Goal: Obtain resource: Obtain resource

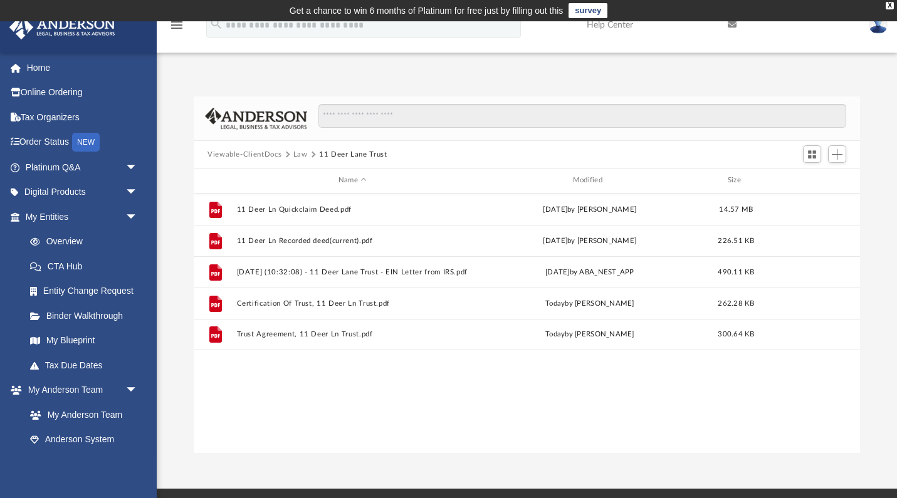
scroll to position [285, 667]
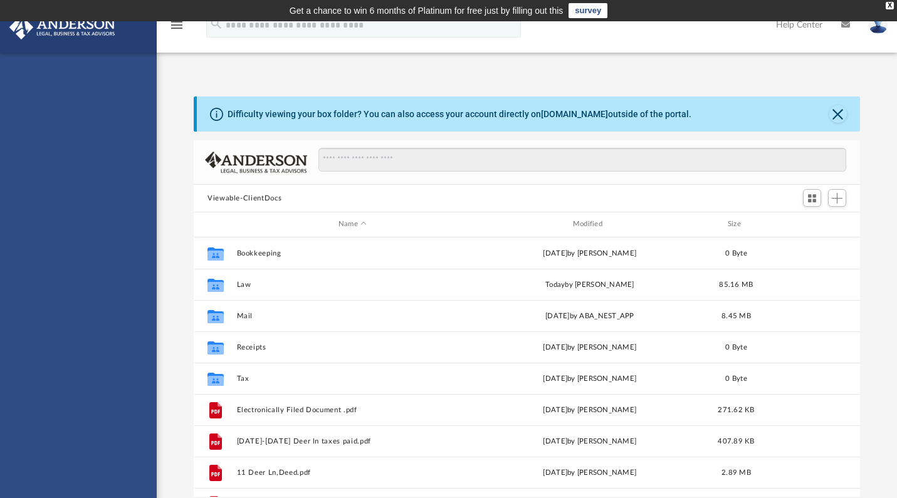
scroll to position [285, 667]
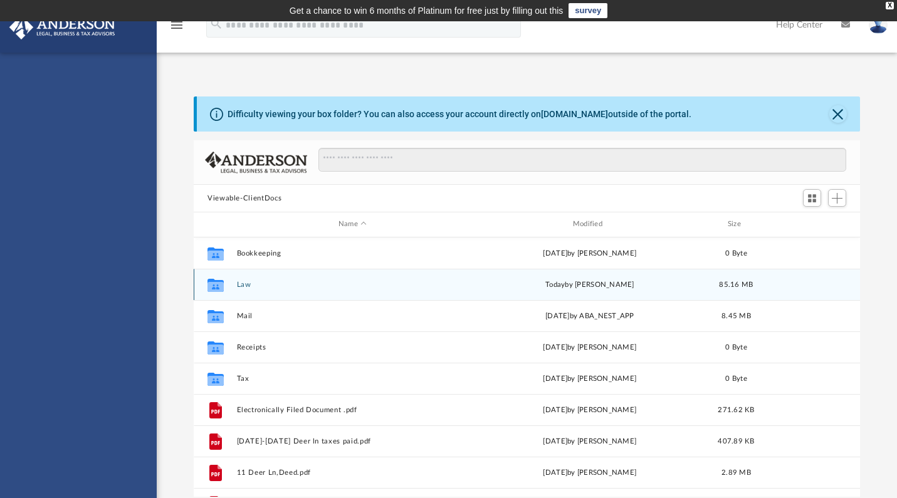
click at [235, 280] on div "Collaborated Folder Law [DATE] by [PERSON_NAME] 85.16 MB" at bounding box center [527, 284] width 667 height 31
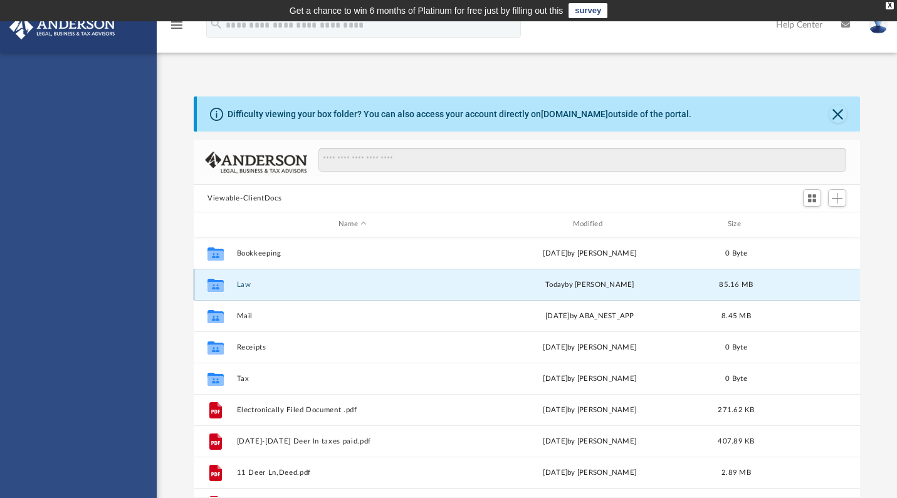
click at [241, 287] on button "Law" at bounding box center [353, 285] width 232 height 8
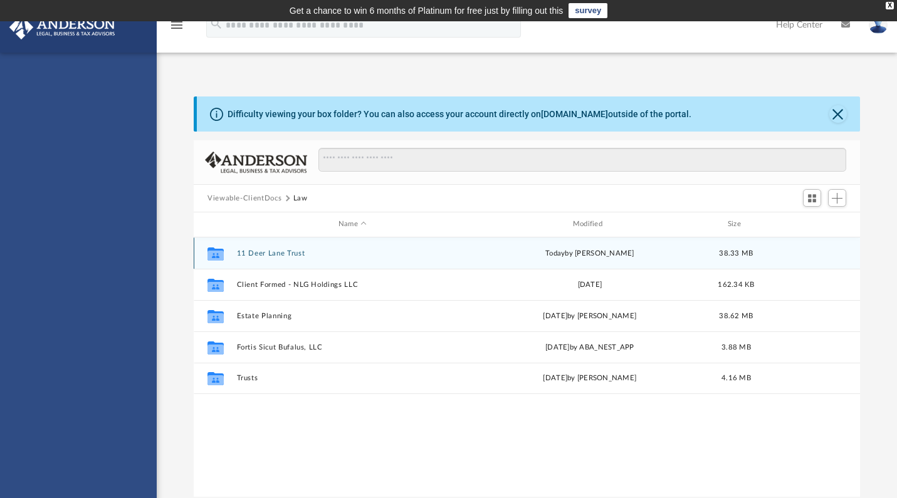
click at [278, 252] on button "11 Deer Lane Trust" at bounding box center [353, 254] width 232 height 8
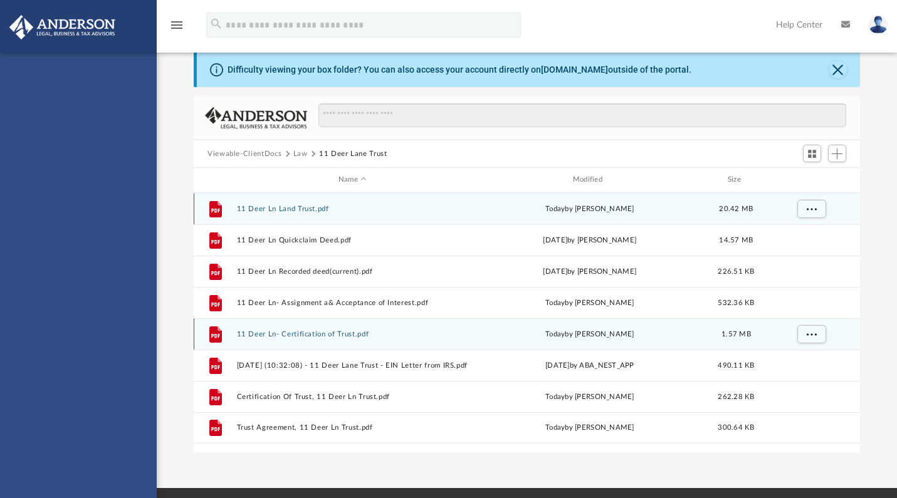
scroll to position [43, 0]
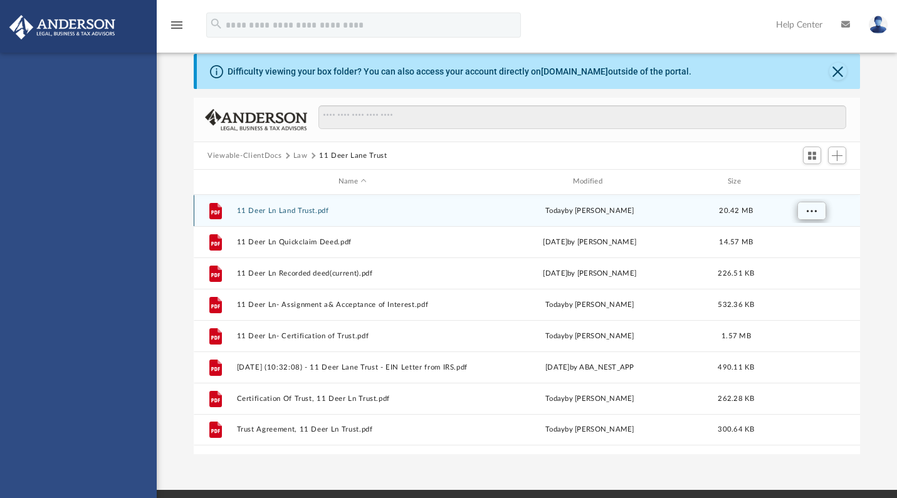
click at [810, 214] on span "More options" at bounding box center [812, 210] width 10 height 7
click at [287, 215] on div "File 11 Deer Ln Land Trust.pdf [DATE] by [PERSON_NAME] 20.42 MB" at bounding box center [527, 210] width 667 height 31
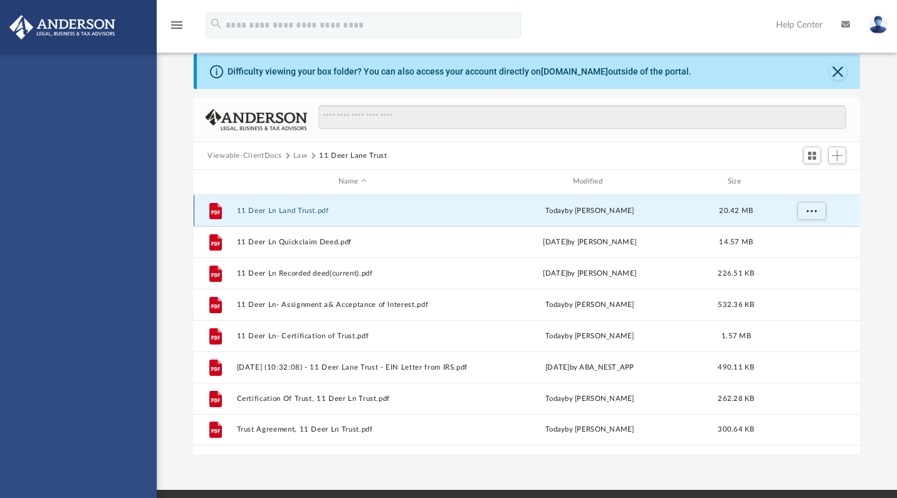
click at [288, 211] on button "11 Deer Ln Land Trust.pdf" at bounding box center [353, 211] width 232 height 8
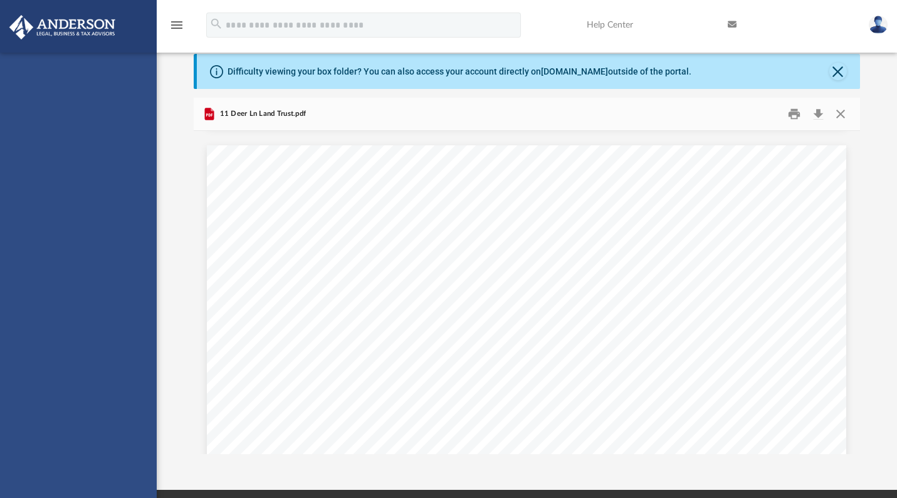
scroll to position [12677, 0]
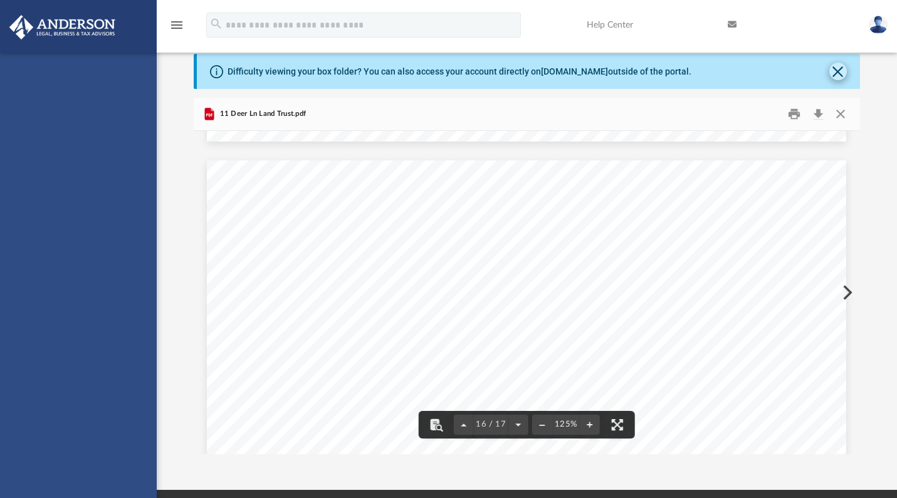
click at [839, 72] on button "Close" at bounding box center [839, 72] width 18 height 18
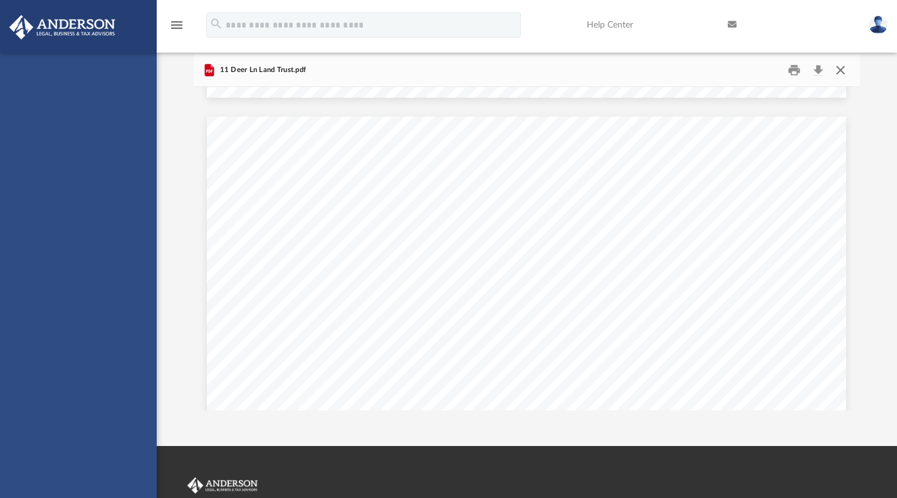
scroll to position [0, 0]
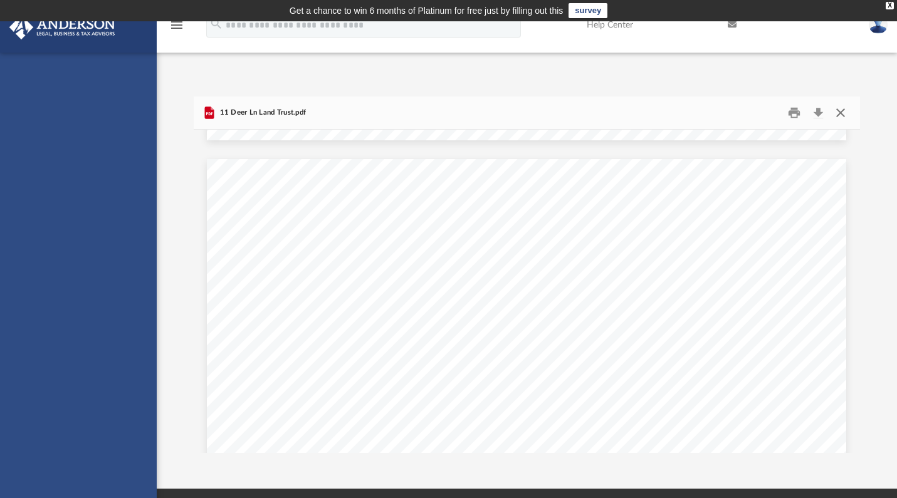
click at [841, 112] on button "Close" at bounding box center [841, 112] width 23 height 19
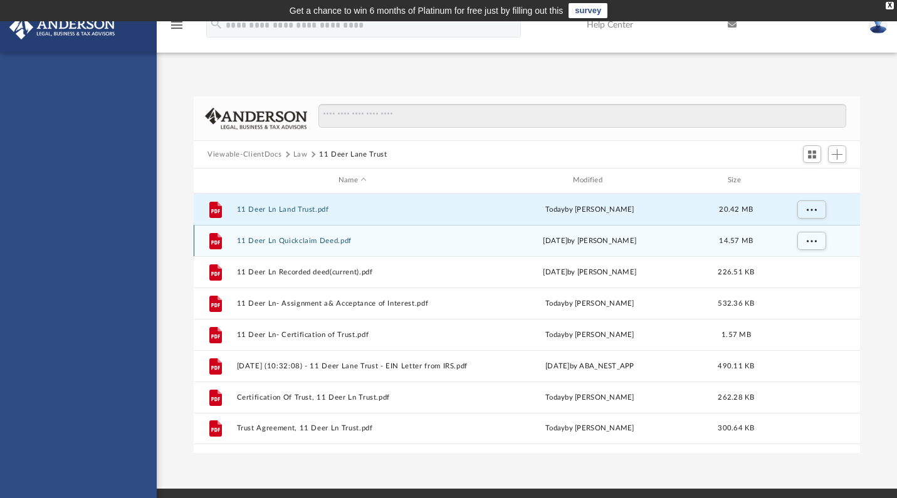
click at [283, 243] on button "11 Deer Ln Quickclaim Deed.pdf" at bounding box center [353, 241] width 232 height 8
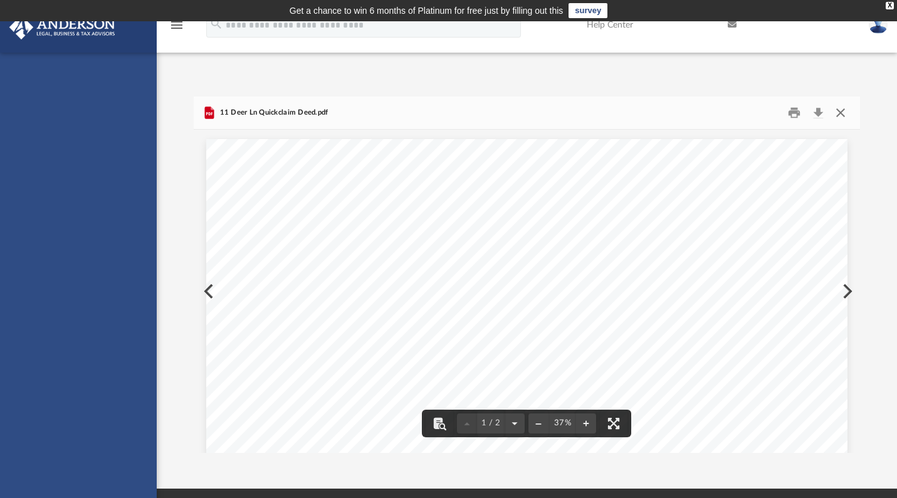
click at [842, 112] on button "Close" at bounding box center [841, 112] width 23 height 19
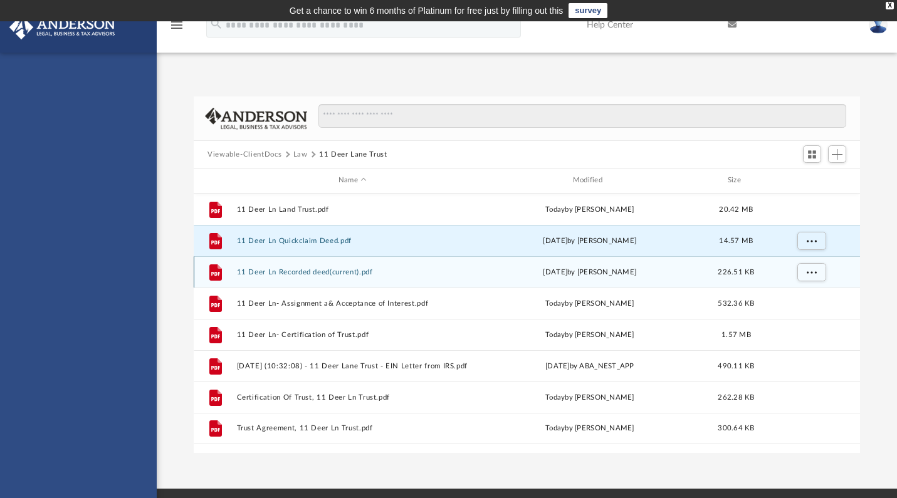
click at [294, 273] on button "11 Deer Ln Recorded deed(current).pdf" at bounding box center [353, 272] width 232 height 8
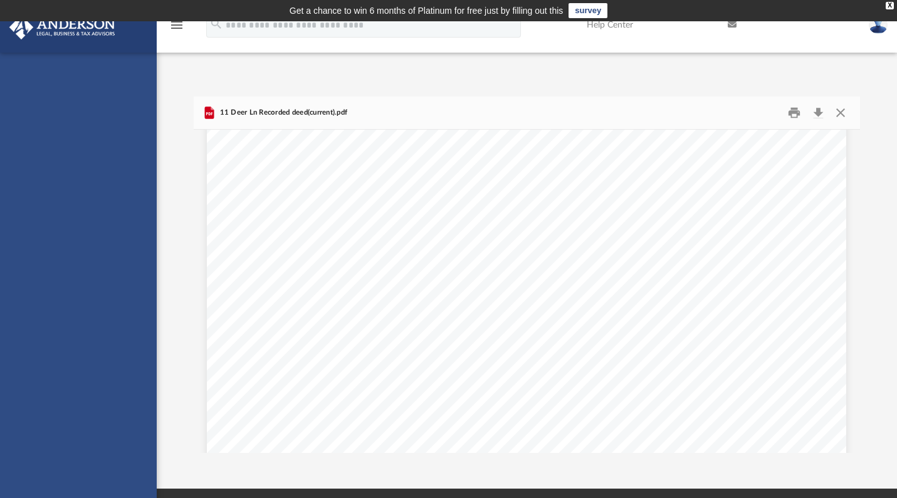
scroll to position [1759, 0]
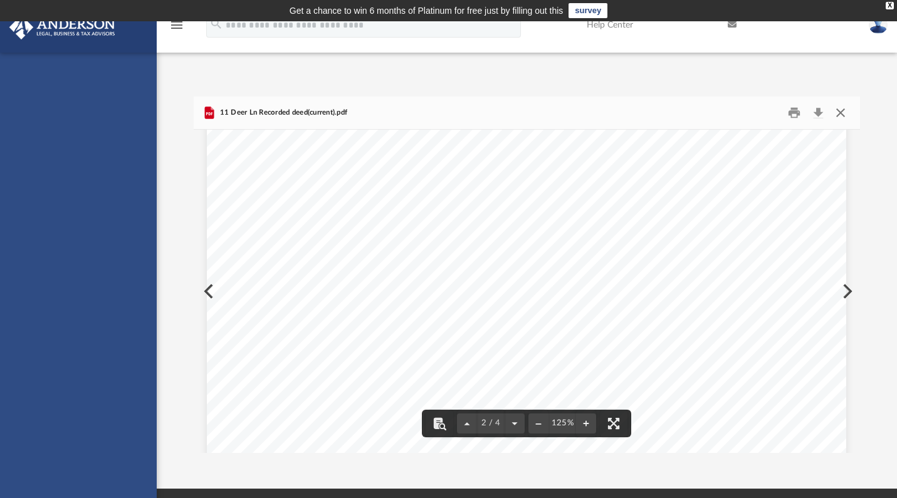
click at [842, 111] on button "Close" at bounding box center [841, 112] width 23 height 19
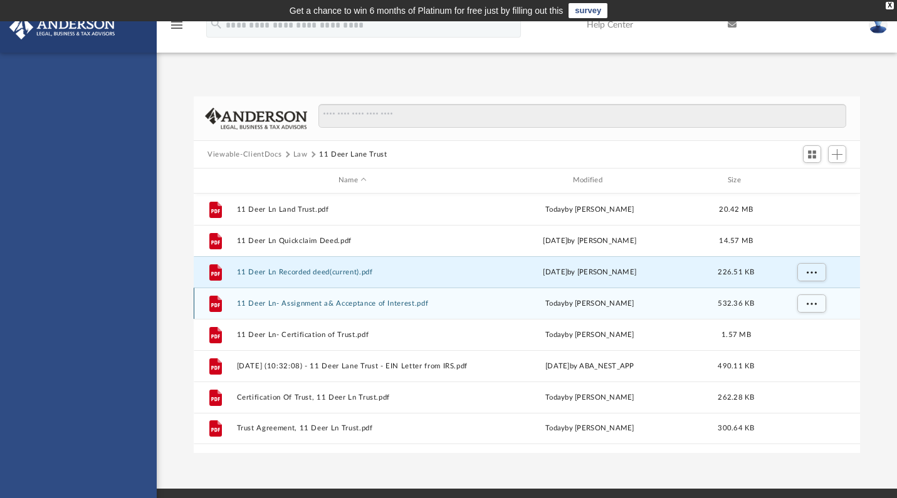
click at [348, 303] on button "11 Deer Ln- Assignment a& Acceptance of Interest.pdf" at bounding box center [353, 304] width 232 height 8
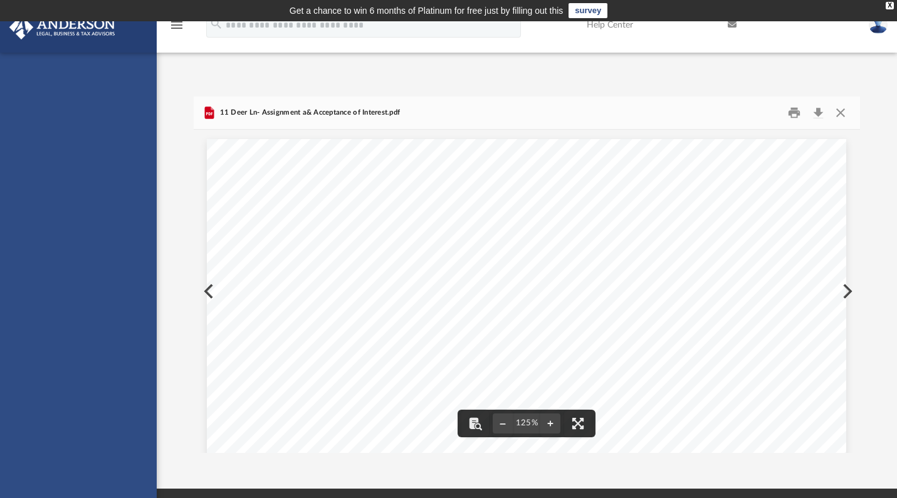
scroll to position [0, 0]
click at [839, 113] on button "Close" at bounding box center [841, 112] width 23 height 19
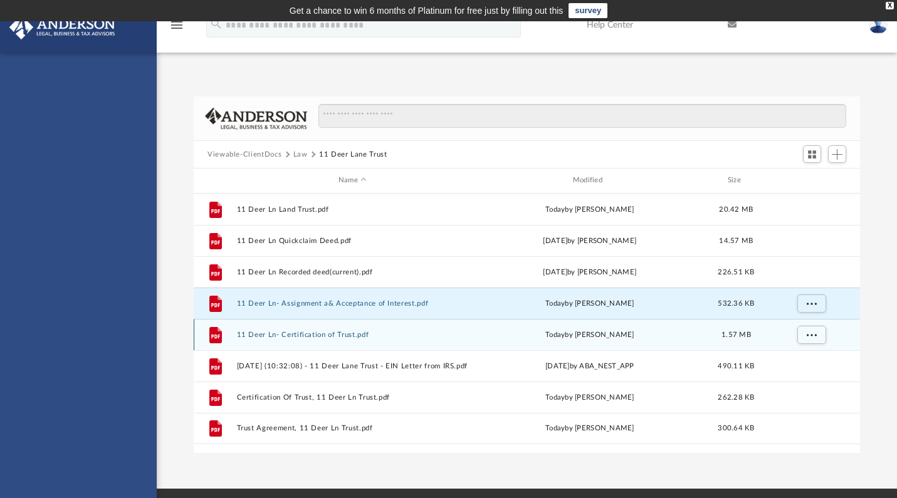
click at [270, 337] on button "11 Deer Ln- Certification of Trust.pdf" at bounding box center [353, 335] width 232 height 8
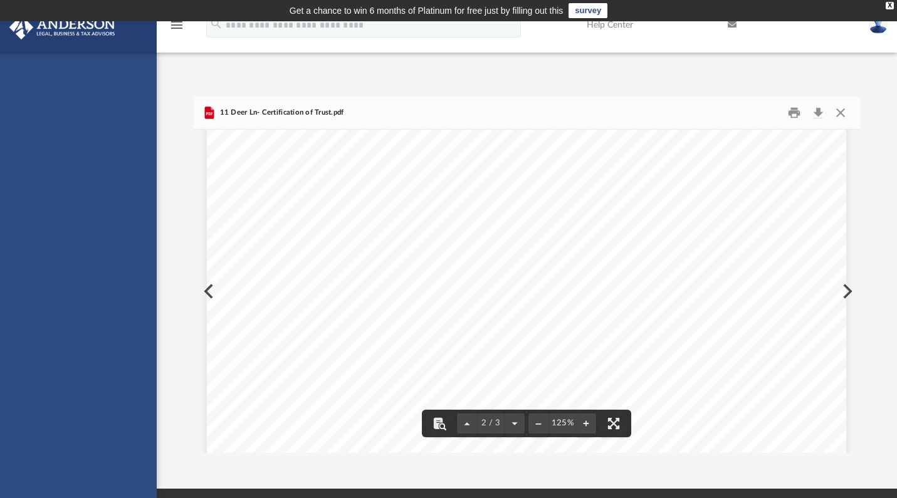
scroll to position [1243, 0]
click at [838, 110] on button "Close" at bounding box center [841, 112] width 23 height 19
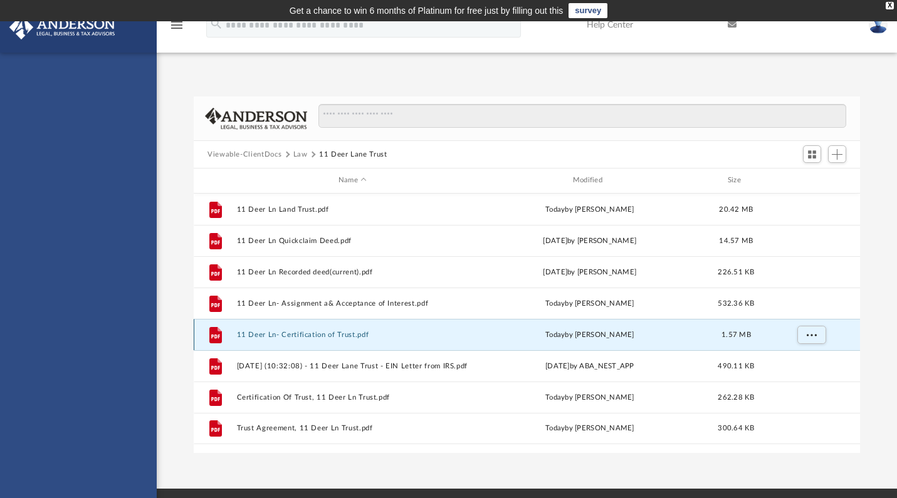
scroll to position [0, 0]
